Goal: Information Seeking & Learning: Find specific fact

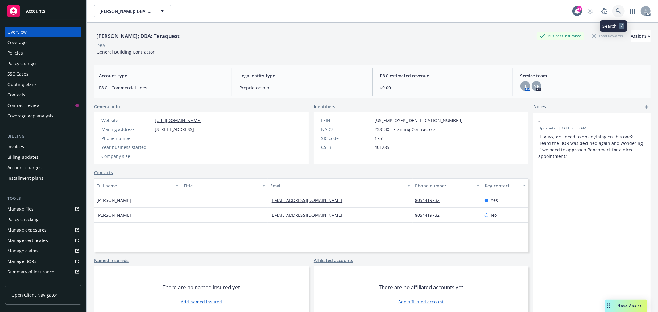
click at [612, 8] on link at bounding box center [618, 11] width 12 height 12
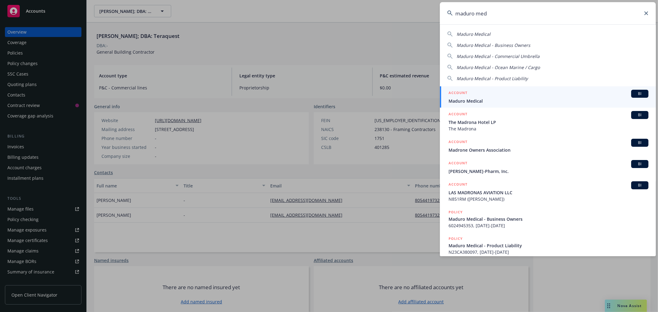
type input "maduro med"
click at [494, 91] on div "ACCOUNT BI" at bounding box center [549, 94] width 200 height 8
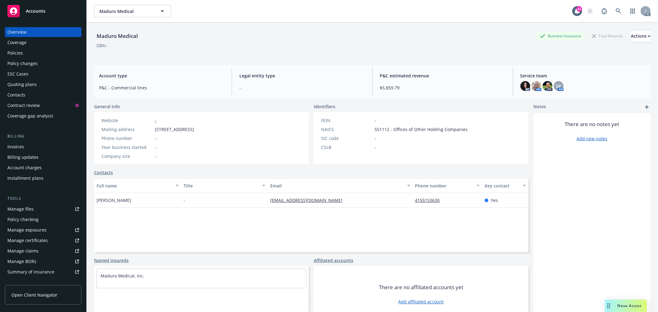
click at [20, 53] on div "Policies" at bounding box center [14, 53] width 15 height 10
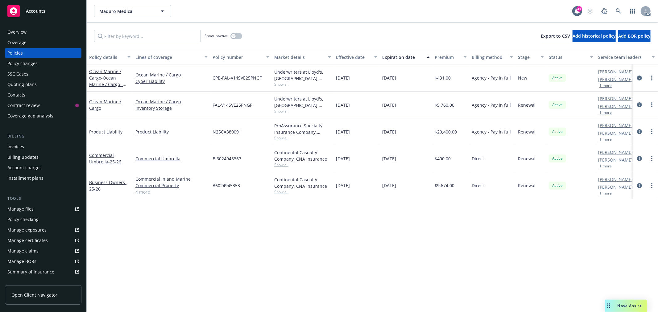
scroll to position [0, 24]
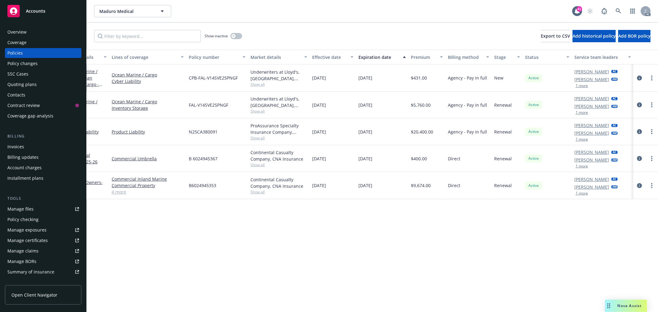
click at [585, 85] on button "1 more" at bounding box center [582, 86] width 12 height 4
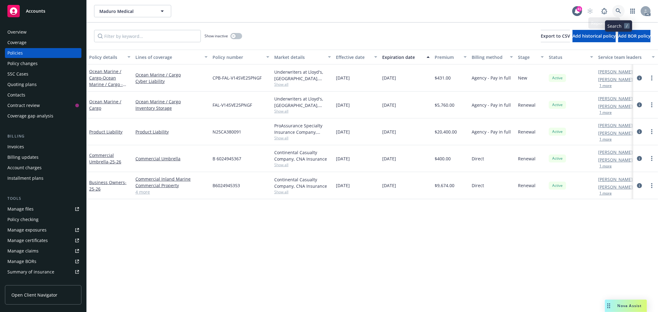
click at [619, 11] on icon at bounding box center [618, 10] width 5 height 5
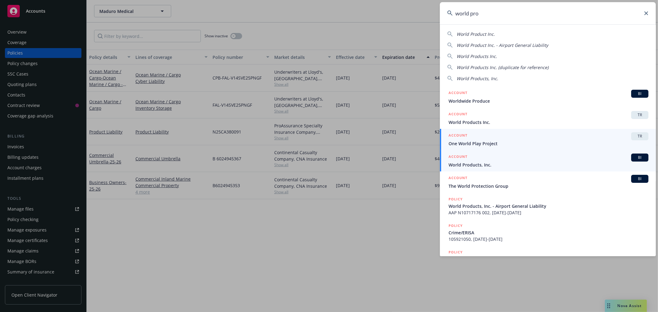
type input "world pro"
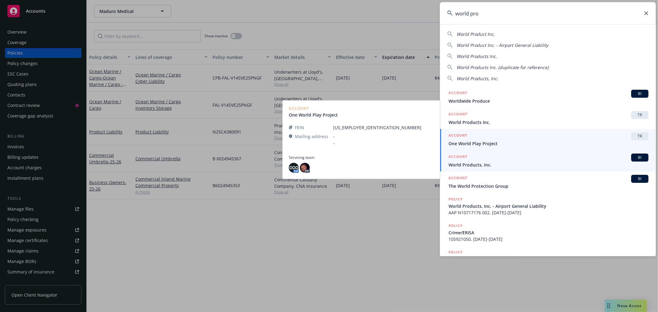
click at [516, 162] on span "World Products, Inc." at bounding box center [549, 165] width 200 height 6
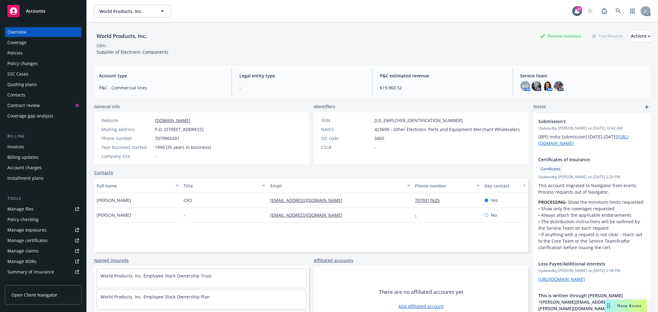
click at [30, 53] on div "Policies" at bounding box center [43, 53] width 72 height 10
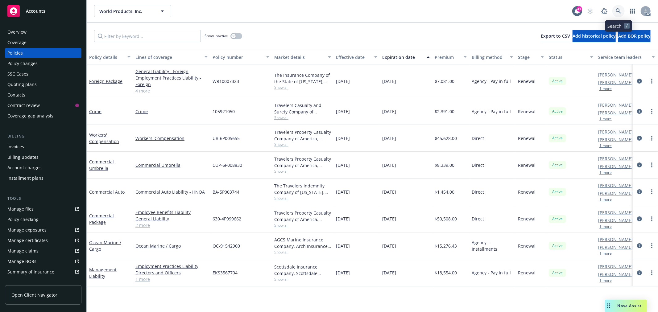
click at [618, 10] on icon at bounding box center [619, 11] width 6 height 6
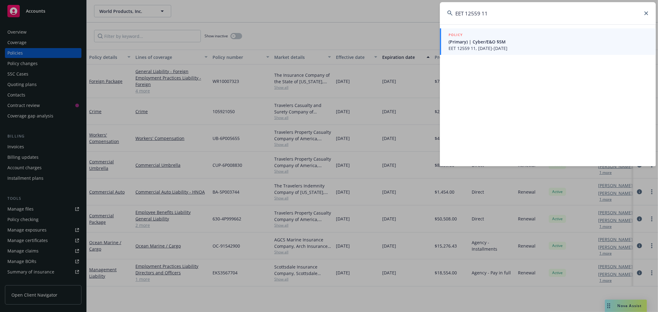
type input "EET 12559 11"
click at [526, 47] on span "EET 12559 11, [DATE]-[DATE]" at bounding box center [549, 48] width 200 height 6
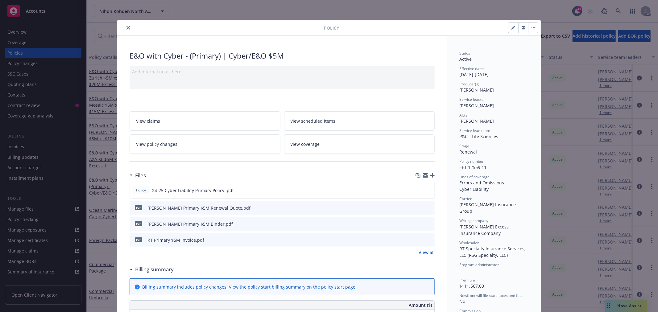
click at [128, 26] on button "close" at bounding box center [128, 27] width 7 height 7
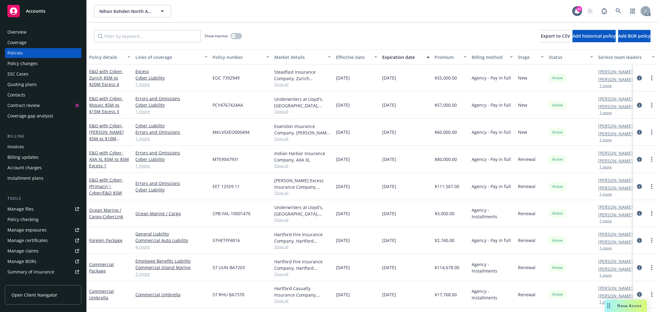
click at [37, 32] on div "Overview" at bounding box center [43, 32] width 72 height 10
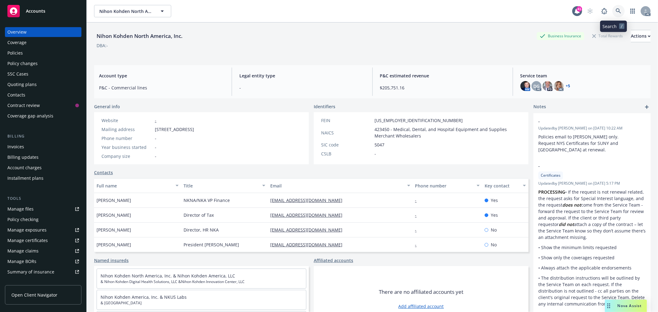
click at [616, 13] on icon at bounding box center [619, 11] width 6 height 6
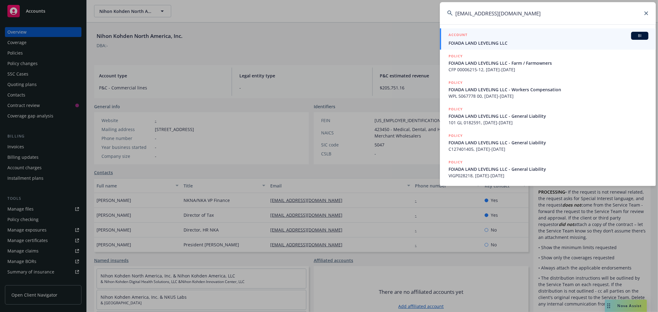
type input "[EMAIL_ADDRESS][DOMAIN_NAME]"
click at [528, 41] on span "FOIADA LAND LEVELING LLC" at bounding box center [549, 43] width 200 height 6
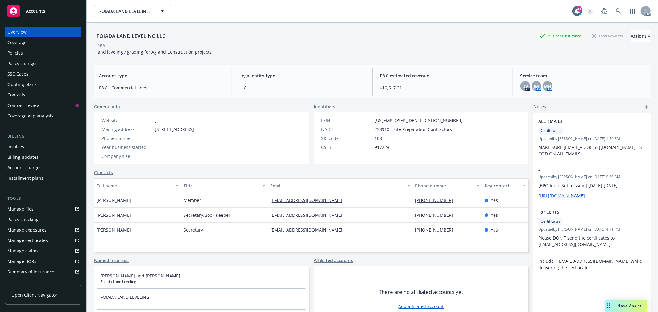
click at [11, 56] on div "Policies" at bounding box center [14, 53] width 15 height 10
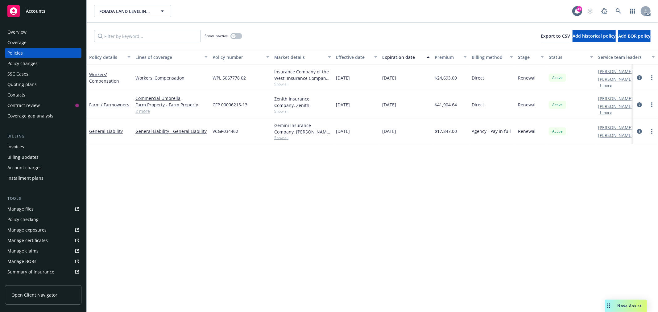
click at [41, 30] on div "Overview" at bounding box center [43, 32] width 72 height 10
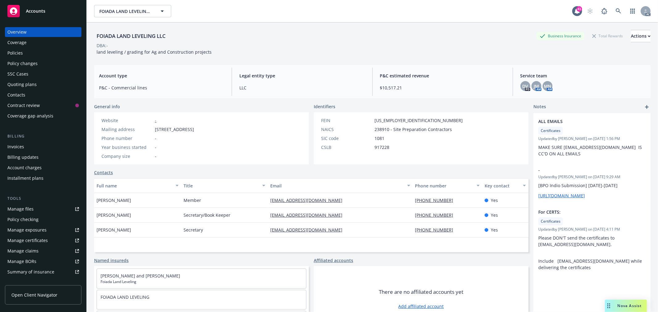
click at [16, 50] on div "Policies" at bounding box center [14, 53] width 15 height 10
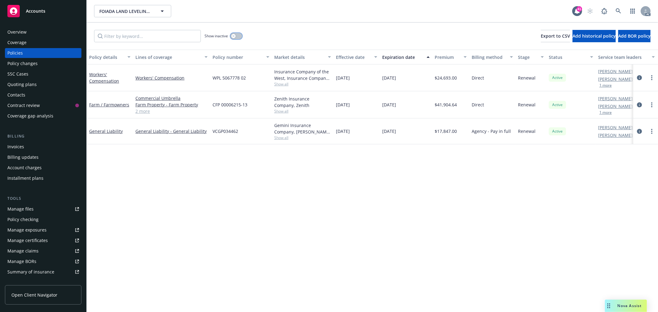
click at [233, 35] on icon "button" at bounding box center [233, 36] width 2 height 2
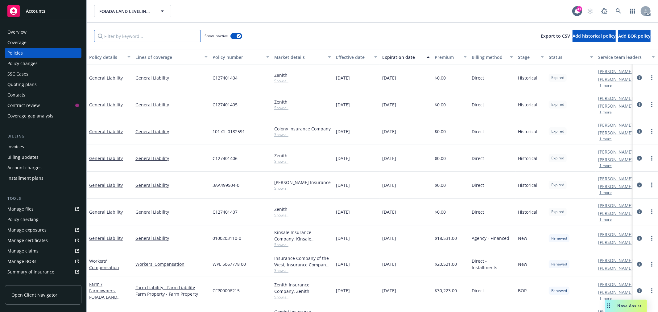
click at [164, 35] on input "Filter by keyword..." at bounding box center [147, 36] width 107 height 12
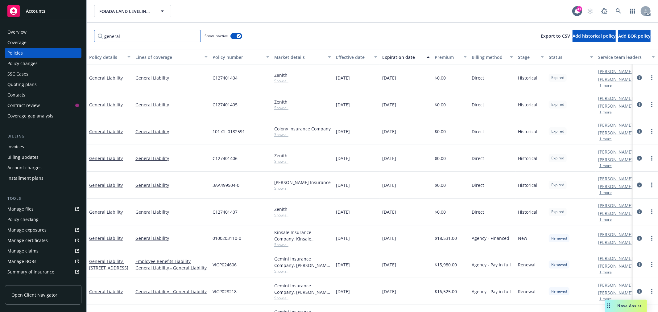
scroll to position [25, 0]
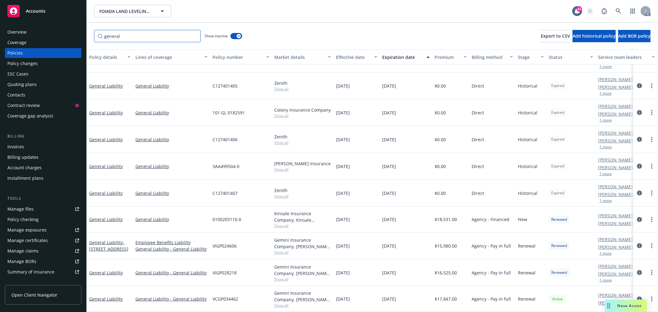
type input "general"
click at [228, 270] on span "VIGP028218" at bounding box center [225, 273] width 24 height 6
copy span "VIGP028218"
click at [106, 270] on link "General Liability" at bounding box center [106, 273] width 34 height 6
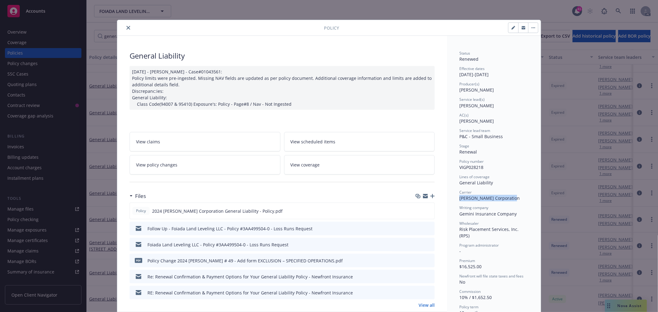
drag, startPoint x: 511, startPoint y: 196, endPoint x: 455, endPoint y: 198, distance: 55.9
copy span "[PERSON_NAME] Corporation"
click at [127, 29] on icon "close" at bounding box center [129, 28] width 4 height 4
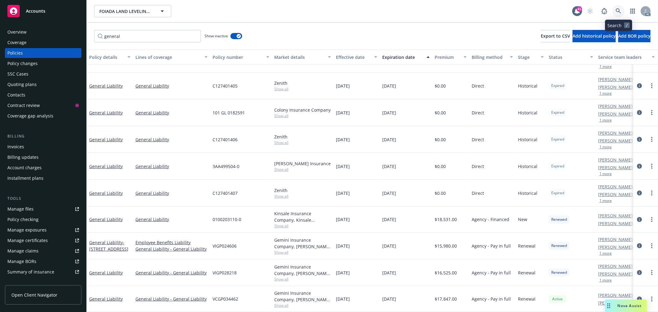
click at [619, 8] on icon at bounding box center [619, 11] width 6 height 6
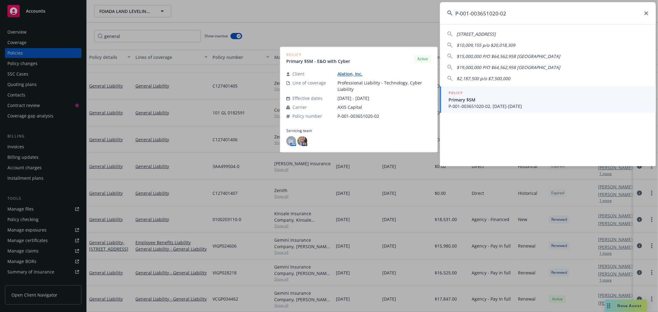
type input "P-001-003651020-02"
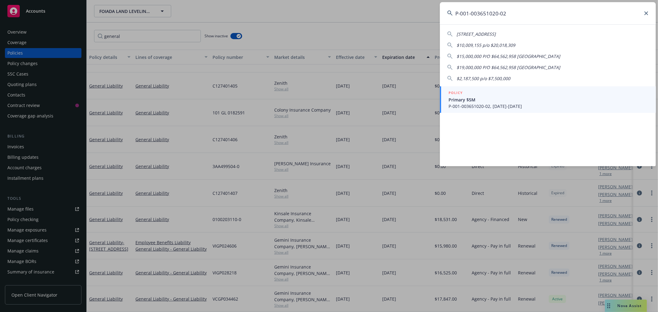
click at [540, 103] on span "P-001-003651020-02, [DATE]-[DATE]" at bounding box center [549, 106] width 200 height 6
